Goal: Task Accomplishment & Management: Use online tool/utility

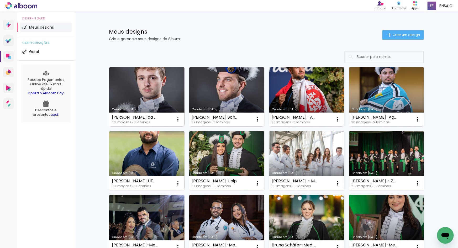
click at [397, 40] on div "Meus designs Crie e gerencie seus designs de álbum Criar um design" at bounding box center [266, 29] width 341 height 34
click at [397, 37] on paper-button "Criar um design" at bounding box center [402, 34] width 41 height 9
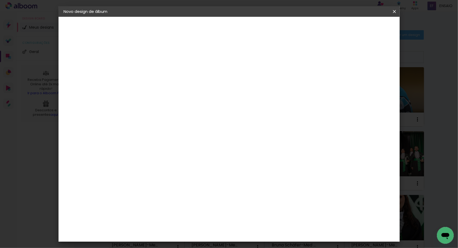
click at [150, 71] on input at bounding box center [150, 70] width 0 height 8
paste input "FOTOLIVRO - ALICE ESTEVES FREITAS - AGROPECUÁRA"
click at [150, 70] on input "FOTOLIVRO - ALICE ESTEVES FREITAS - AGROPECUÁRA" at bounding box center [150, 70] width 0 height 8
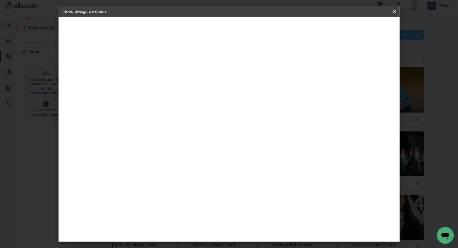
type input "FOTOLIVRO - ALICE ESTEVES FREITAS - AGROPECUÁRA"
type paper-input "FOTOLIVRO - ALICE ESTEVES FREITAS - AGROPECUÁRA"
click at [0, 0] on slot "Avançar" at bounding box center [0, 0] width 0 height 0
click at [0, 0] on slot "Voltar" at bounding box center [0, 0] width 0 height 0
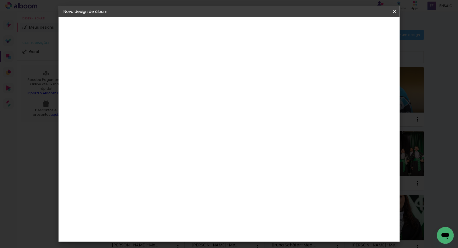
drag, startPoint x: 248, startPoint y: 70, endPoint x: 187, endPoint y: 77, distance: 61.9
click at [172, 61] on div "Informações Dê um título ao seu álbum. Avançar" at bounding box center [150, 39] width 46 height 45
type input "ALICE ESTEVES FREITAS - AGROPECUÁRA"
type paper-input "ALICE ESTEVES FREITAS - AGROPECUÁRA"
click at [203, 30] on paper-button "Avançar" at bounding box center [191, 27] width 26 height 9
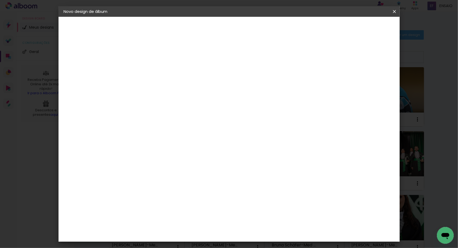
click at [189, 102] on input at bounding box center [162, 100] width 53 height 7
type input "sch"
type paper-input "sch"
click at [181, 113] on paper-item "Schlosser" at bounding box center [158, 119] width 46 height 12
click at [0, 0] on slot "Avançar" at bounding box center [0, 0] width 0 height 0
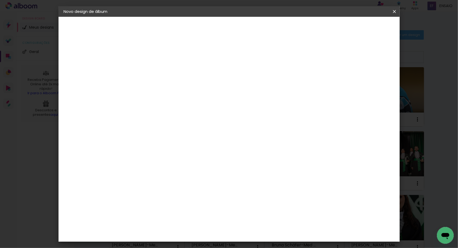
click at [0, 0] on slot "Avançar" at bounding box center [0, 0] width 0 height 0
click at [0, 0] on slot "Mostrar sangria" at bounding box center [0, 0] width 0 height 0
type paper-checkbox "on"
click at [362, 27] on span "Iniciar design" at bounding box center [350, 28] width 24 height 4
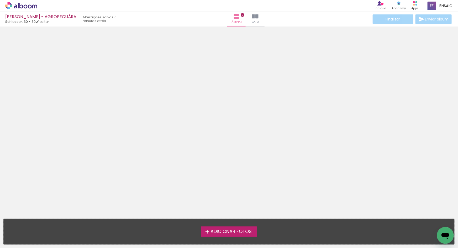
click at [221, 230] on span "Adicionar Fotos" at bounding box center [230, 231] width 41 height 5
click at [0, 0] on input "file" at bounding box center [0, 0] width 0 height 0
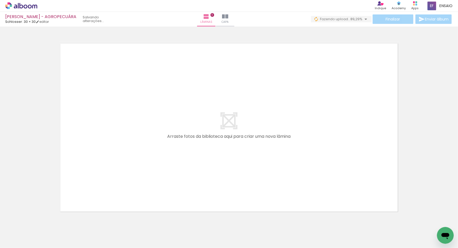
scroll to position [17, 0]
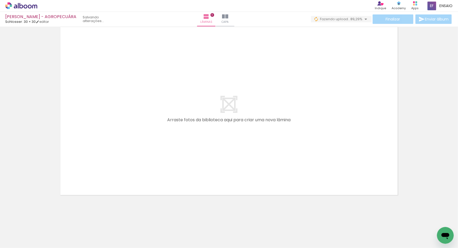
click at [357, 145] on quentale-layouter at bounding box center [229, 111] width 341 height 172
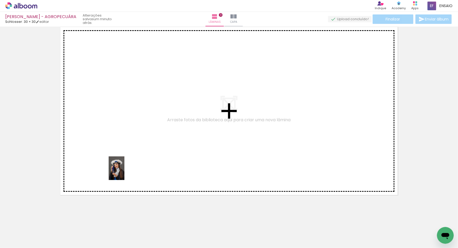
drag, startPoint x: 55, startPoint y: 231, endPoint x: 123, endPoint y: 181, distance: 83.6
click at [124, 172] on quentale-workspace at bounding box center [229, 124] width 458 height 248
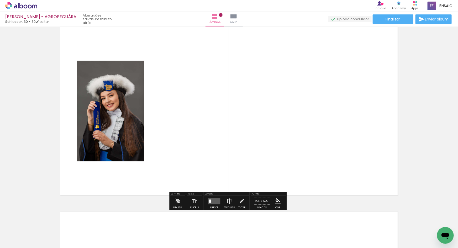
scroll to position [7, 0]
